Goal: Use online tool/utility: Utilize a website feature to perform a specific function

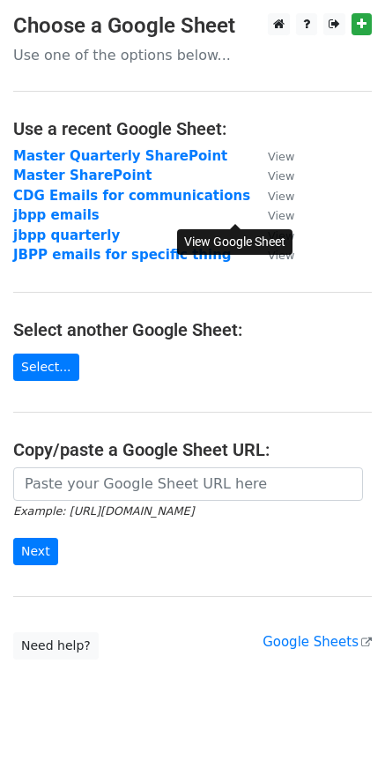
click at [268, 214] on small "View" at bounding box center [281, 215] width 26 height 13
click at [294, 330] on h4 "Select another Google Sheet:" at bounding box center [192, 329] width 359 height 21
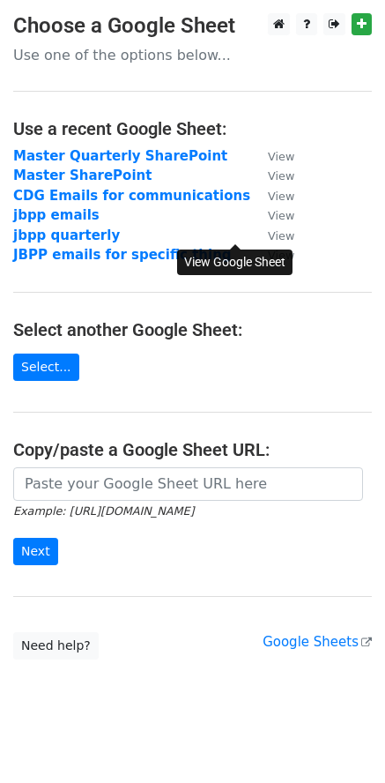
click at [268, 240] on small "View" at bounding box center [281, 235] width 26 height 13
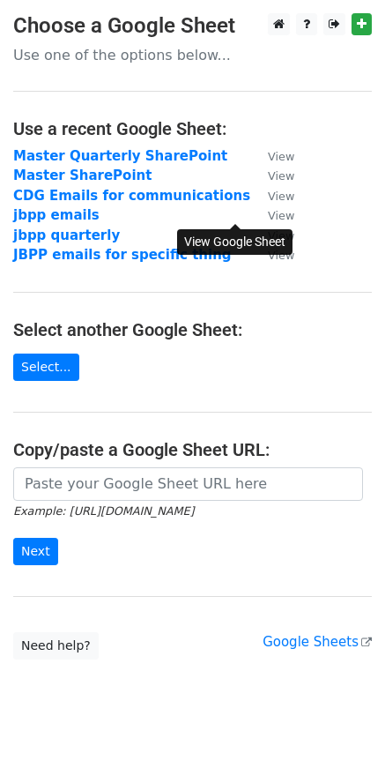
click at [268, 218] on small "View" at bounding box center [281, 215] width 26 height 13
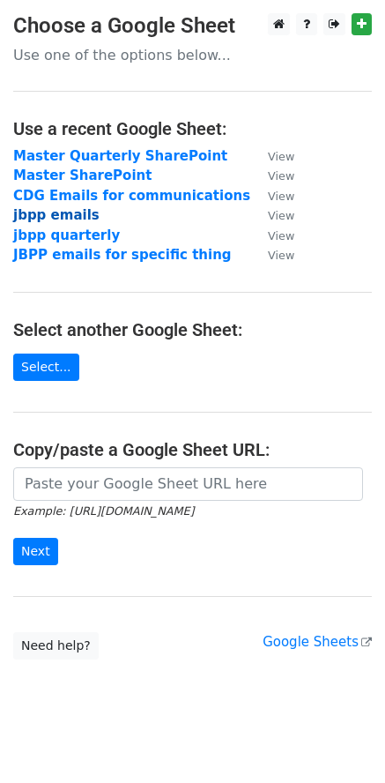
click at [55, 216] on strong "jbpp emails" at bounding box center [56, 215] width 86 height 16
